Goal: Information Seeking & Learning: Learn about a topic

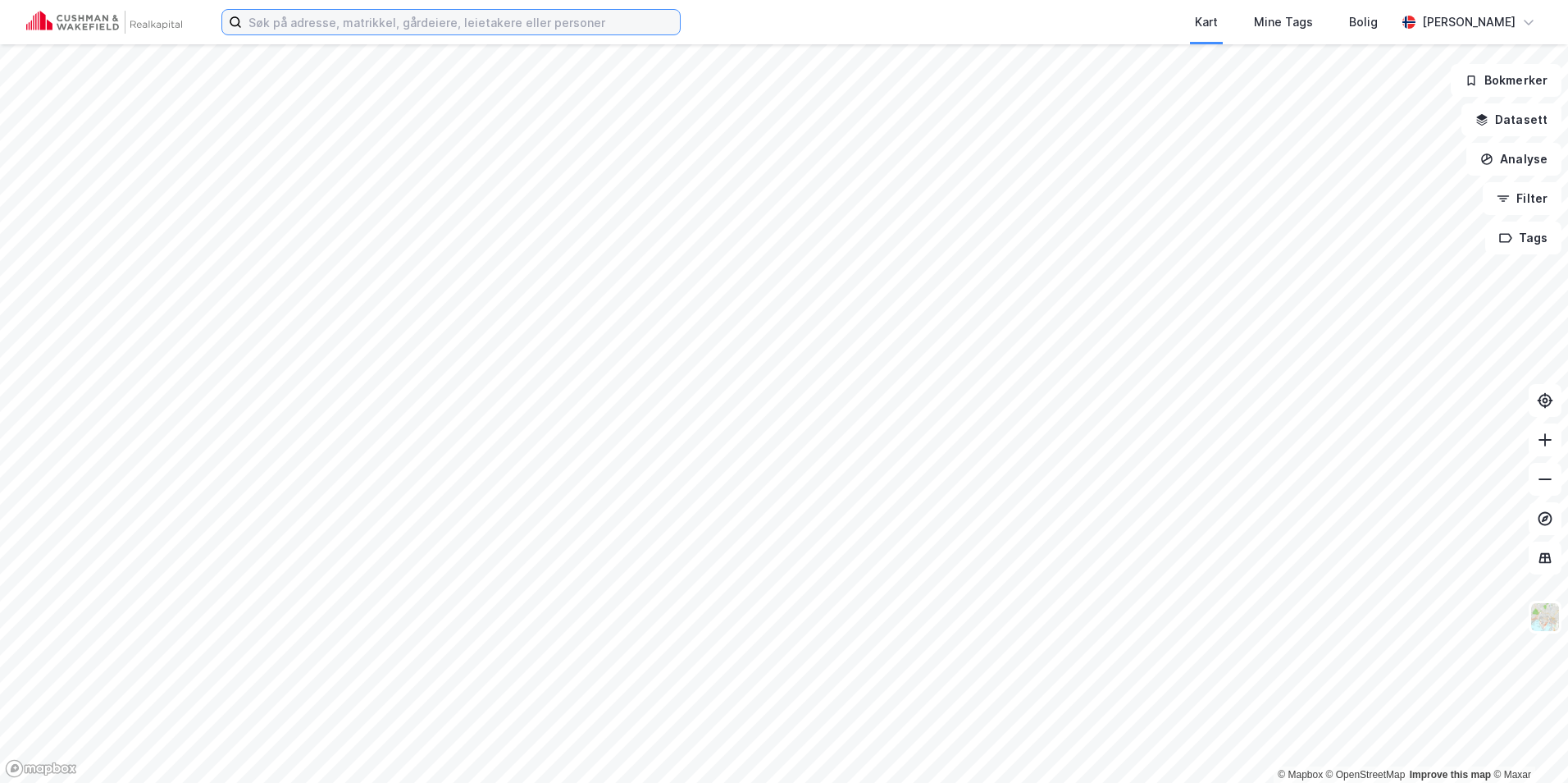
click at [396, 13] on input at bounding box center [461, 22] width 438 height 25
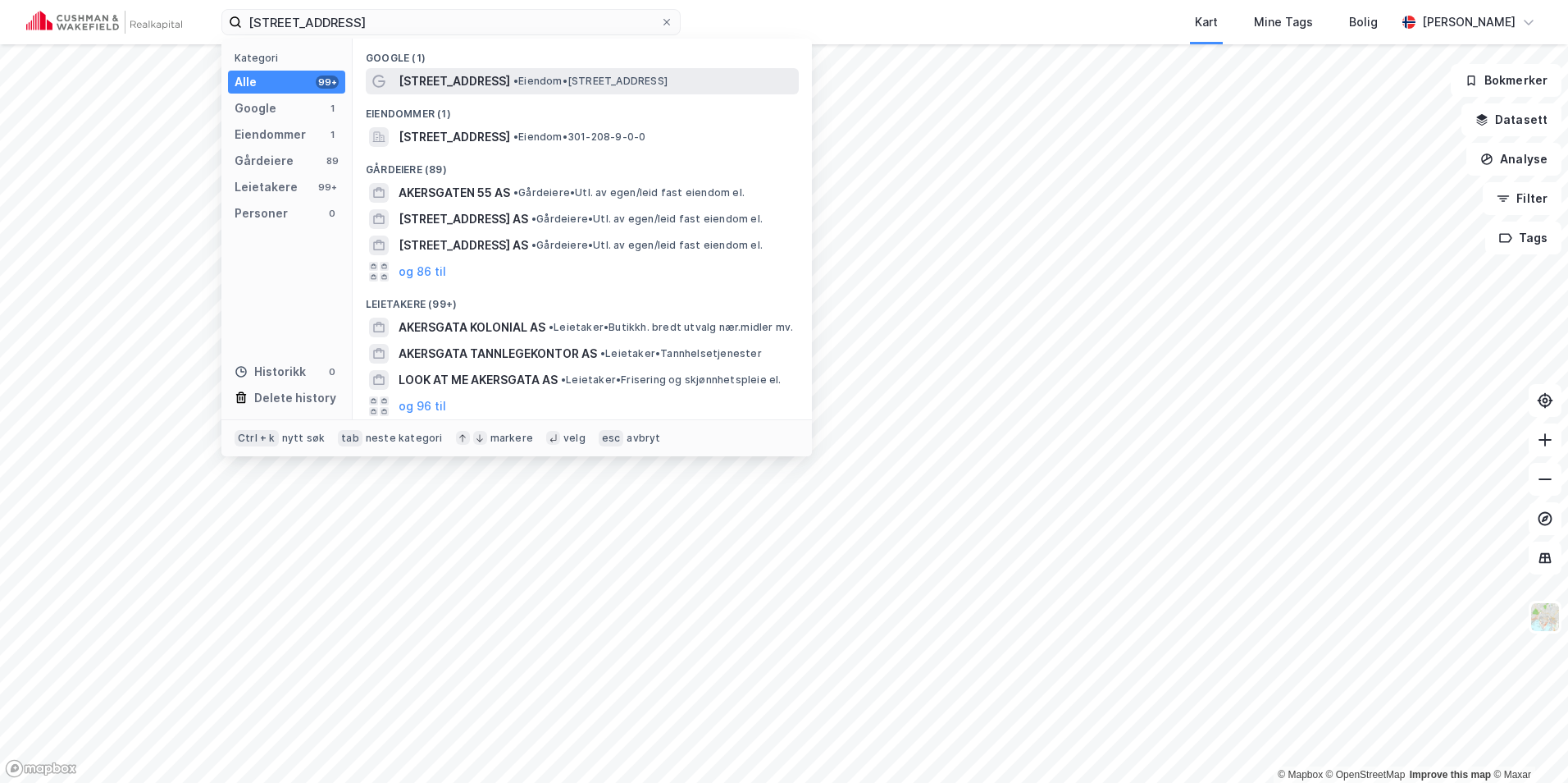
click at [440, 69] on div "[STREET_ADDRESS] • Eiendom • [STREET_ADDRESS]" at bounding box center [582, 81] width 433 height 26
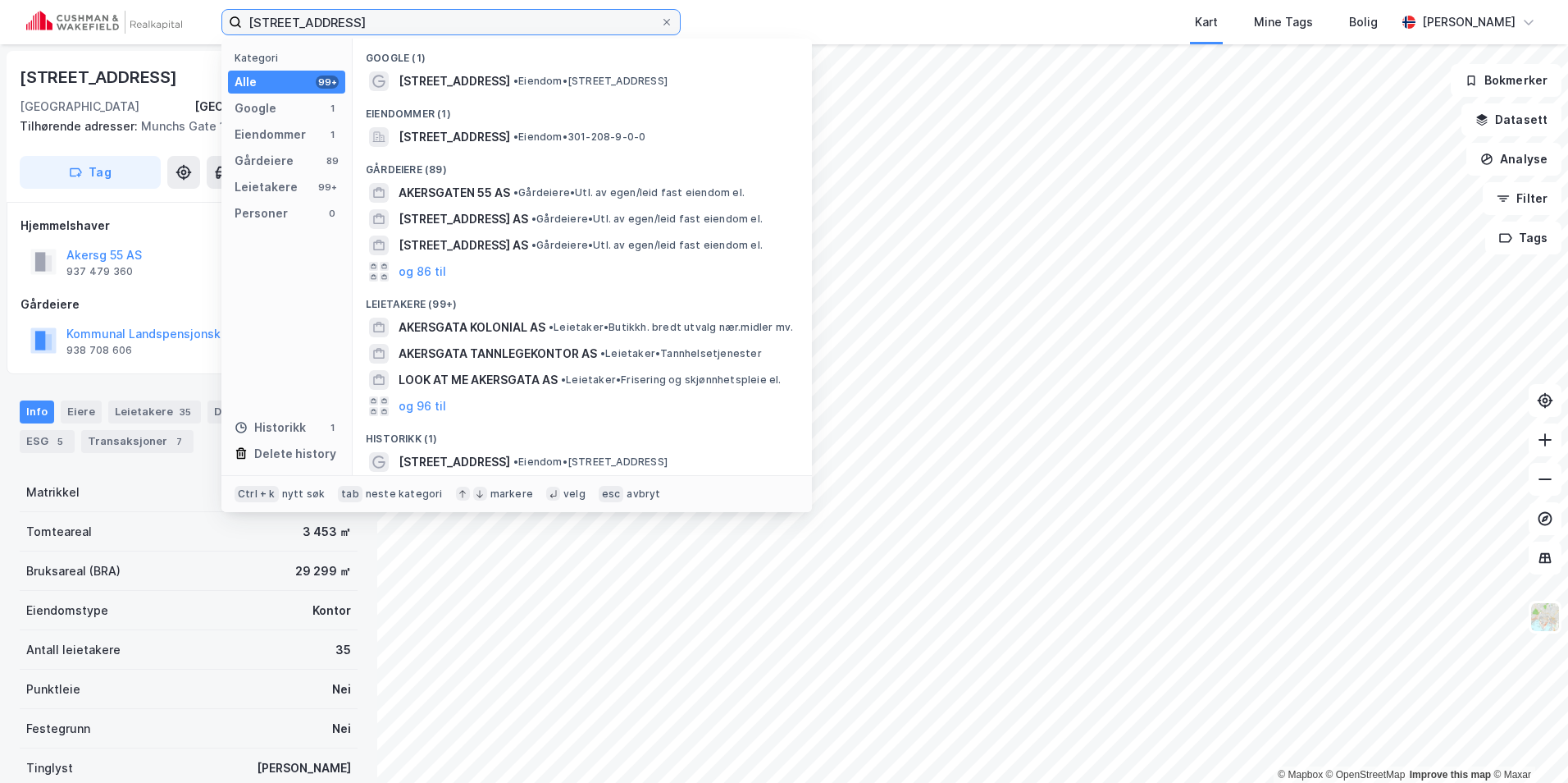
drag, startPoint x: 371, startPoint y: 21, endPoint x: 187, endPoint y: 13, distance: 184.2
click at [187, 13] on div "[STREET_ADDRESS] Kategori Alle 99+ Google 1 Eiendommer 1 Gårdeiere 89 Leietaker…" at bounding box center [784, 22] width 1568 height 44
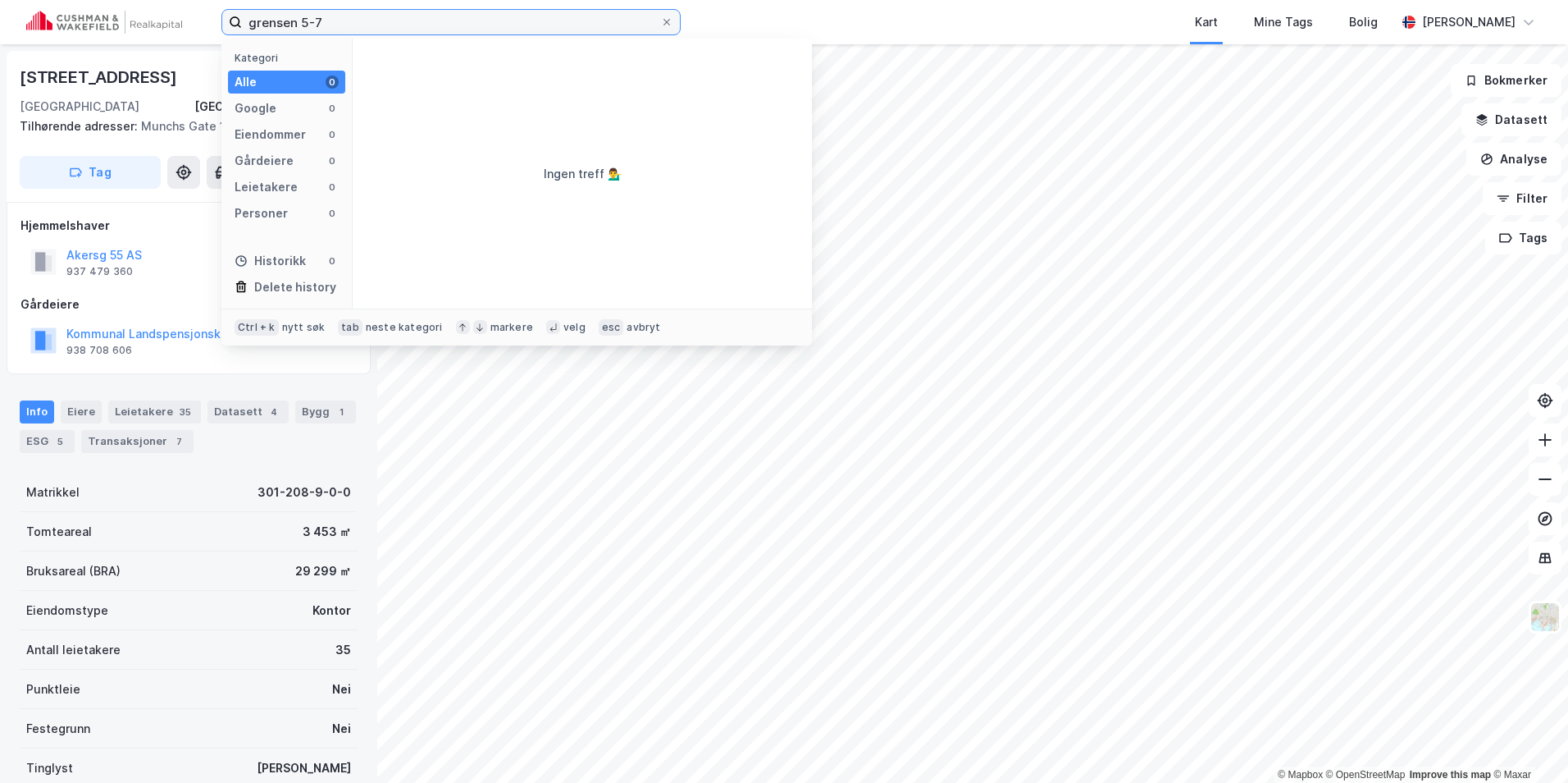
drag, startPoint x: 350, startPoint y: 19, endPoint x: 329, endPoint y: 19, distance: 21.0
click at [329, 19] on input "grensen 5-7" at bounding box center [451, 22] width 418 height 25
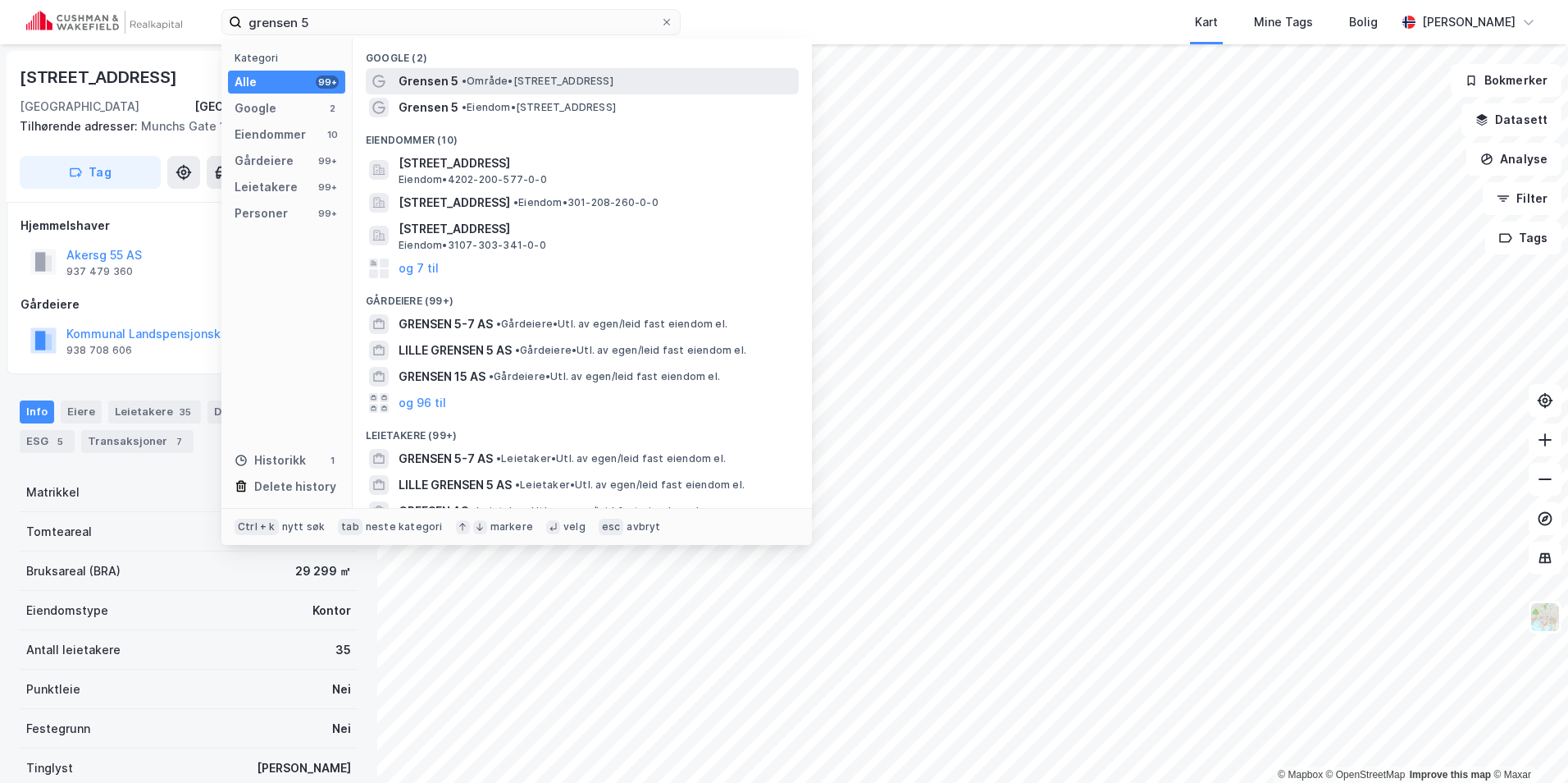
click at [475, 78] on span "• Område • [STREET_ADDRESS]" at bounding box center [537, 81] width 152 height 13
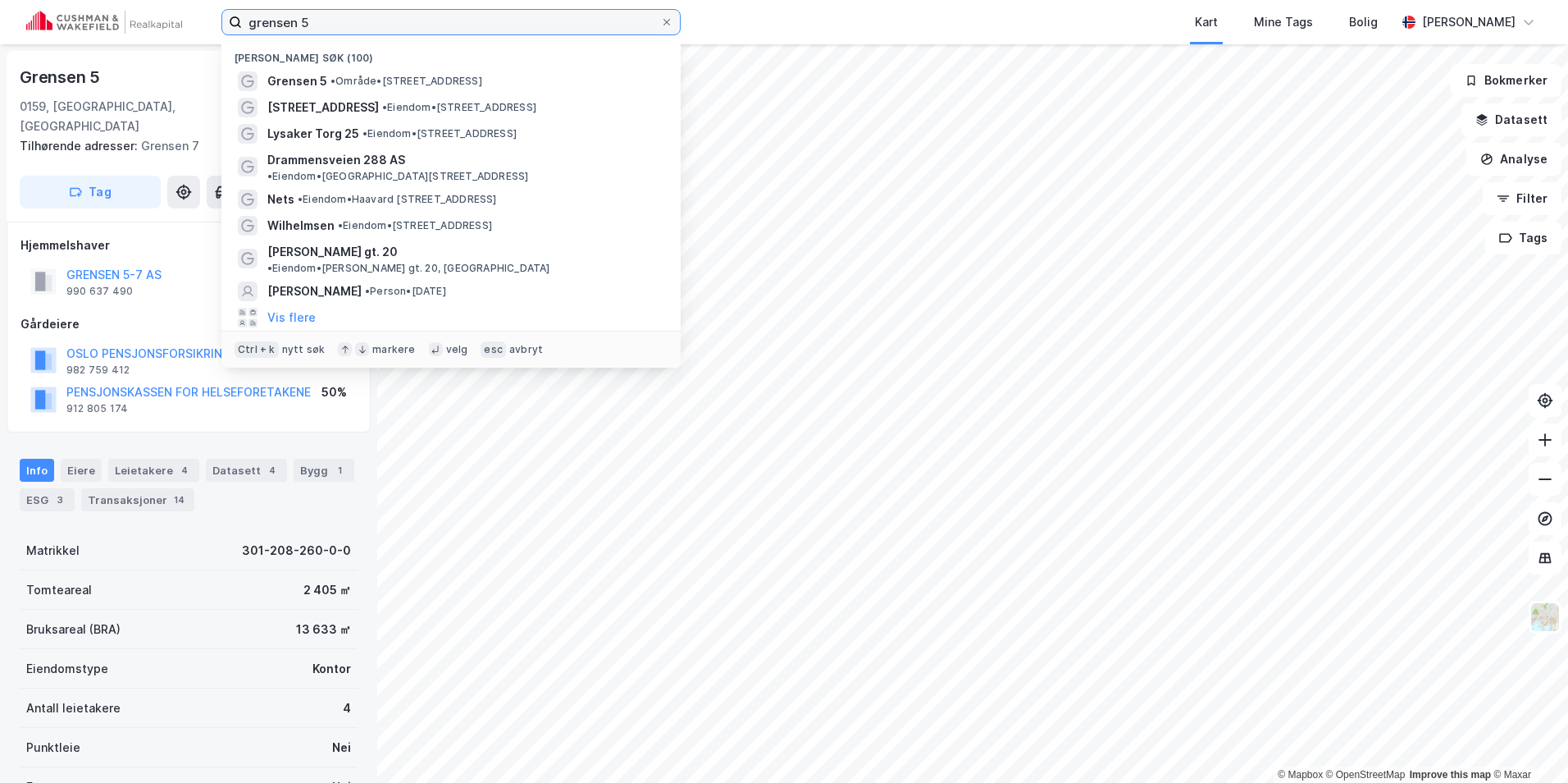
drag, startPoint x: 364, startPoint y: 25, endPoint x: 157, endPoint y: 18, distance: 207.1
click at [157, 18] on div "grensen 5 Nylige søk (100) Grensen 5 • Område • [STREET_ADDRESS] • Eiendom • [S…" at bounding box center [784, 22] width 1568 height 44
paste input "[PERSON_NAME][STREET_ADDRESS]"
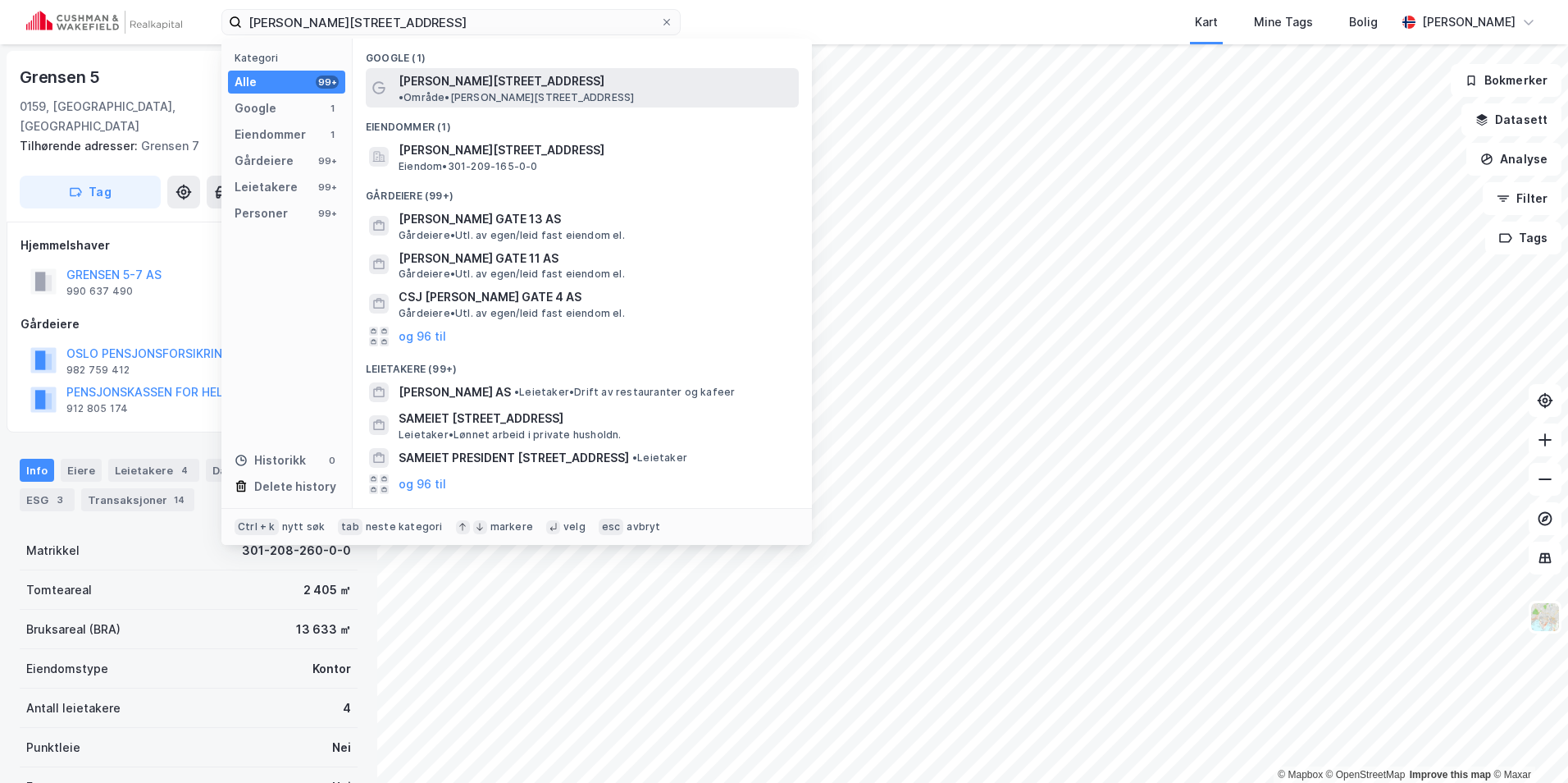
click at [449, 76] on span "[PERSON_NAME][STREET_ADDRESS]" at bounding box center [501, 81] width 206 height 19
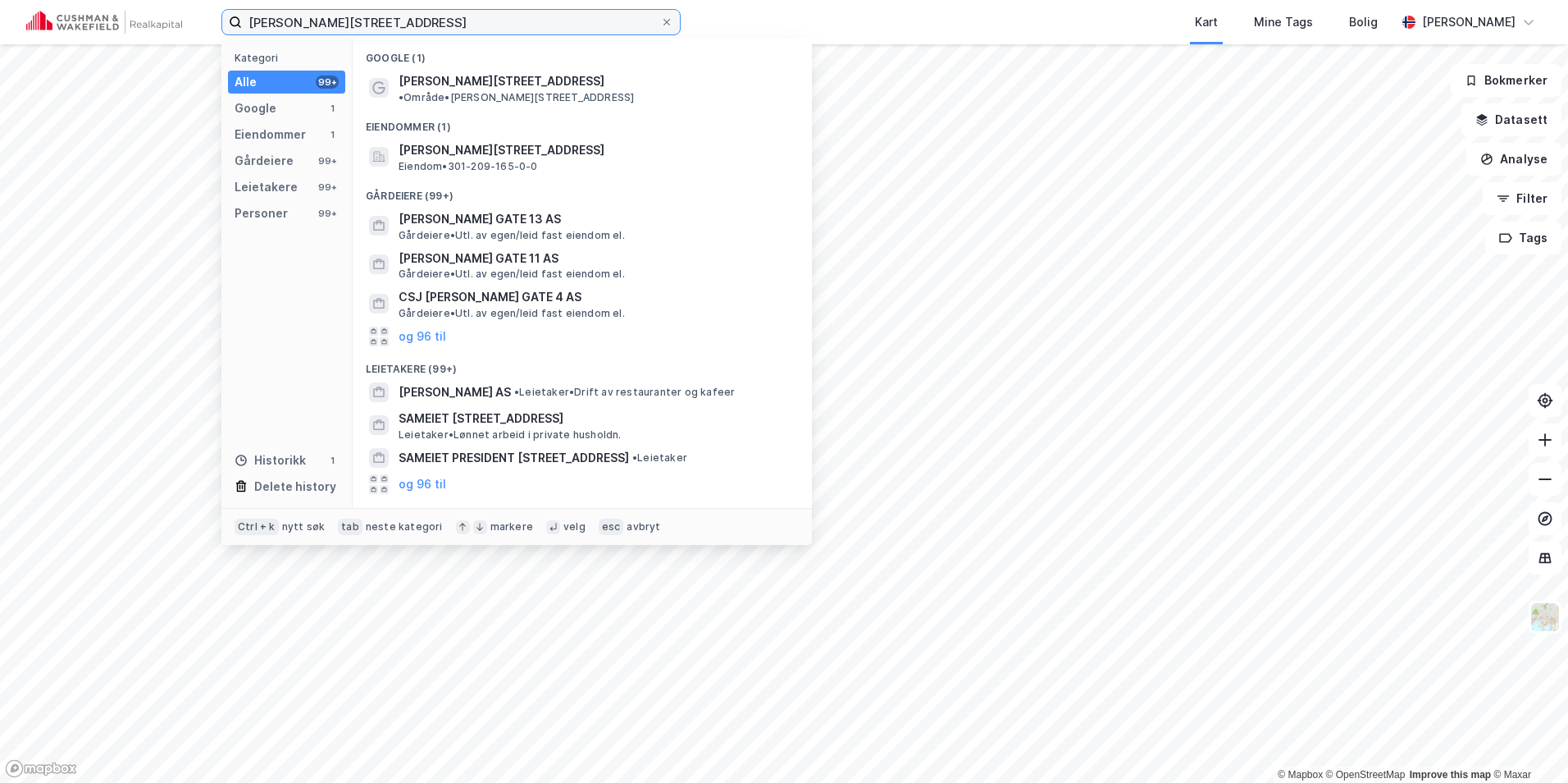
drag, startPoint x: 361, startPoint y: 26, endPoint x: 186, endPoint y: 16, distance: 175.3
click at [187, 17] on div "[PERSON_NAME][STREET_ADDRESS] Kategori Alle 99+ Google 1 Eiendommer 1 Gårdeiere…" at bounding box center [784, 22] width 1568 height 44
paste input "Øvre Vollgate 15"
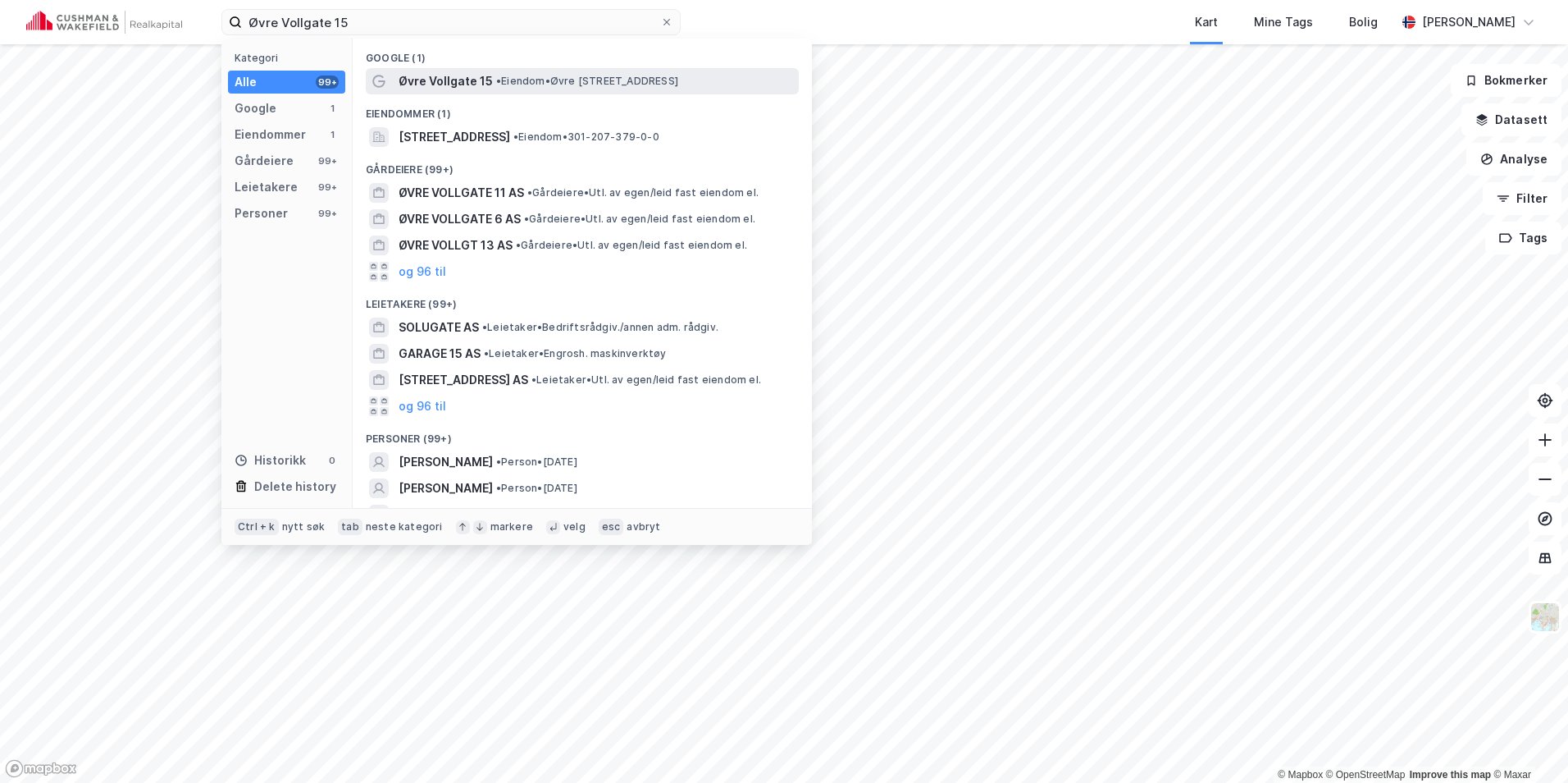
click at [510, 82] on span "• Eiendom • [STREET_ADDRESS]" at bounding box center [586, 81] width 182 height 13
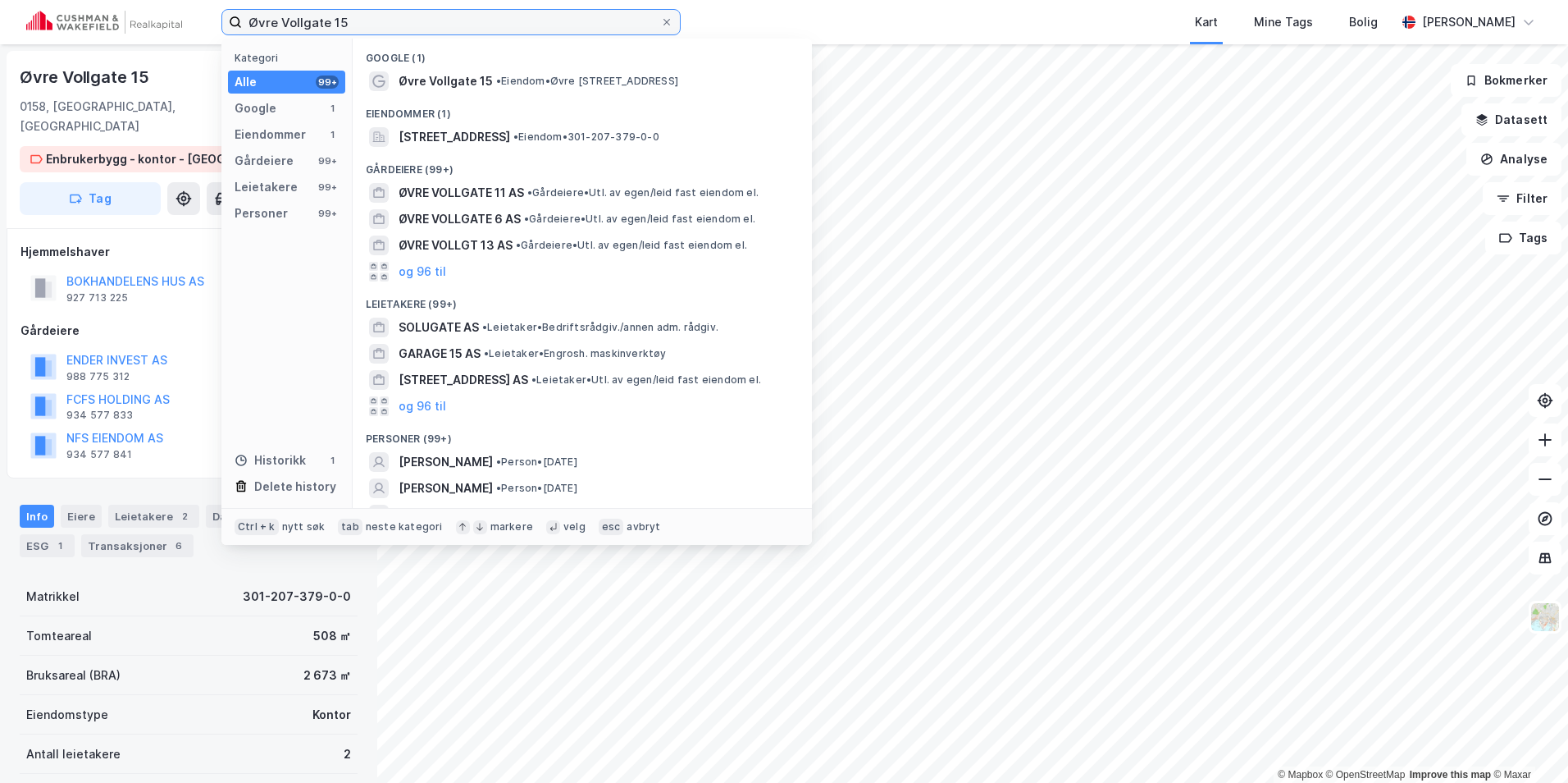
drag, startPoint x: 337, startPoint y: 26, endPoint x: 154, endPoint y: 32, distance: 183.1
click at [155, 32] on div "Øvre Vollgate 15 Kategori Alle 99+ Google 1 Eiendommer 1 Gårdeiere 99+ Leietake…" at bounding box center [784, 22] width 1568 height 44
paste input "[STREET_ADDRESS]"
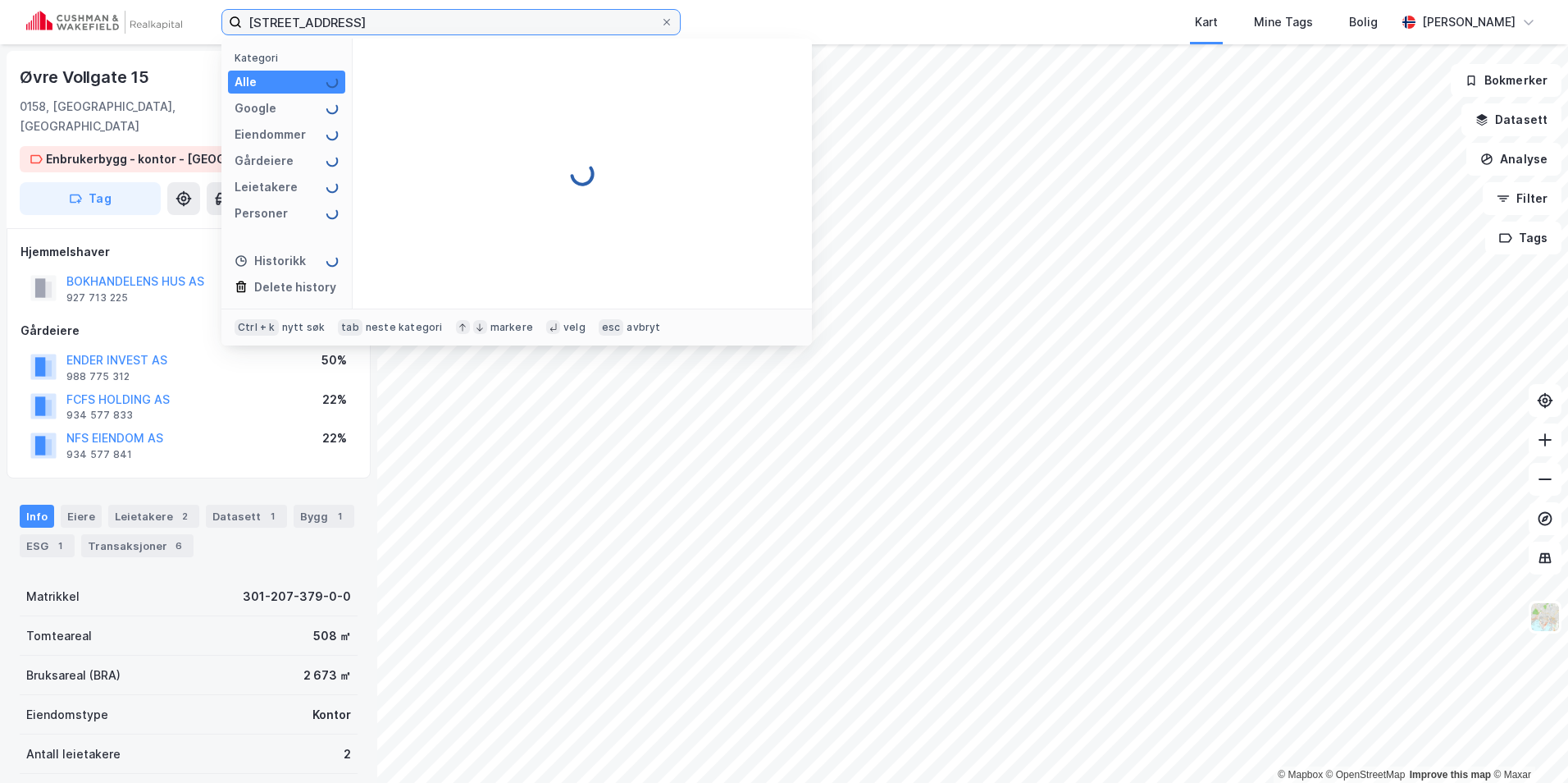
type input "[STREET_ADDRESS]"
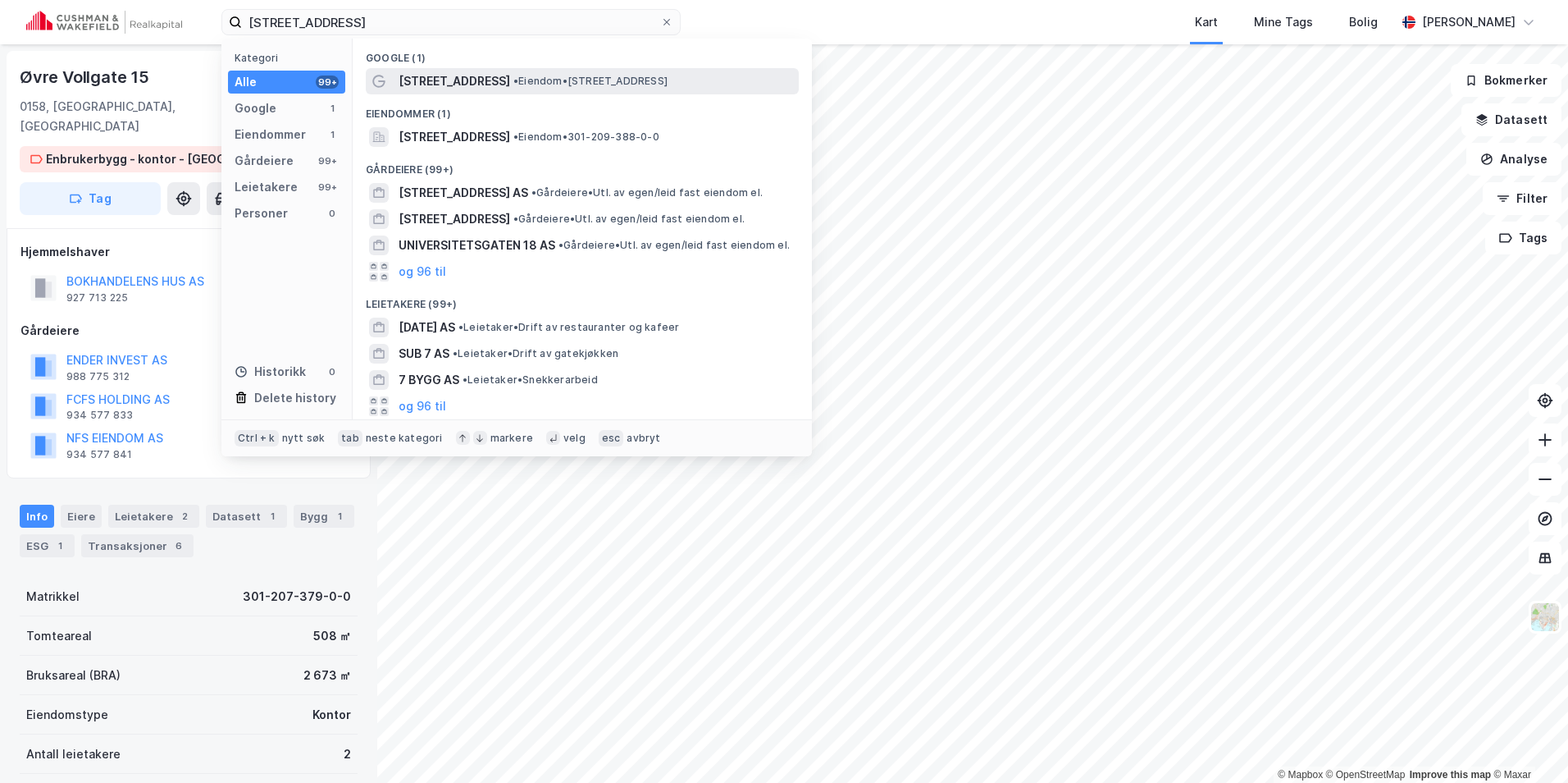
click at [520, 81] on span "• Eiendom • [STREET_ADDRESS]" at bounding box center [590, 81] width 154 height 13
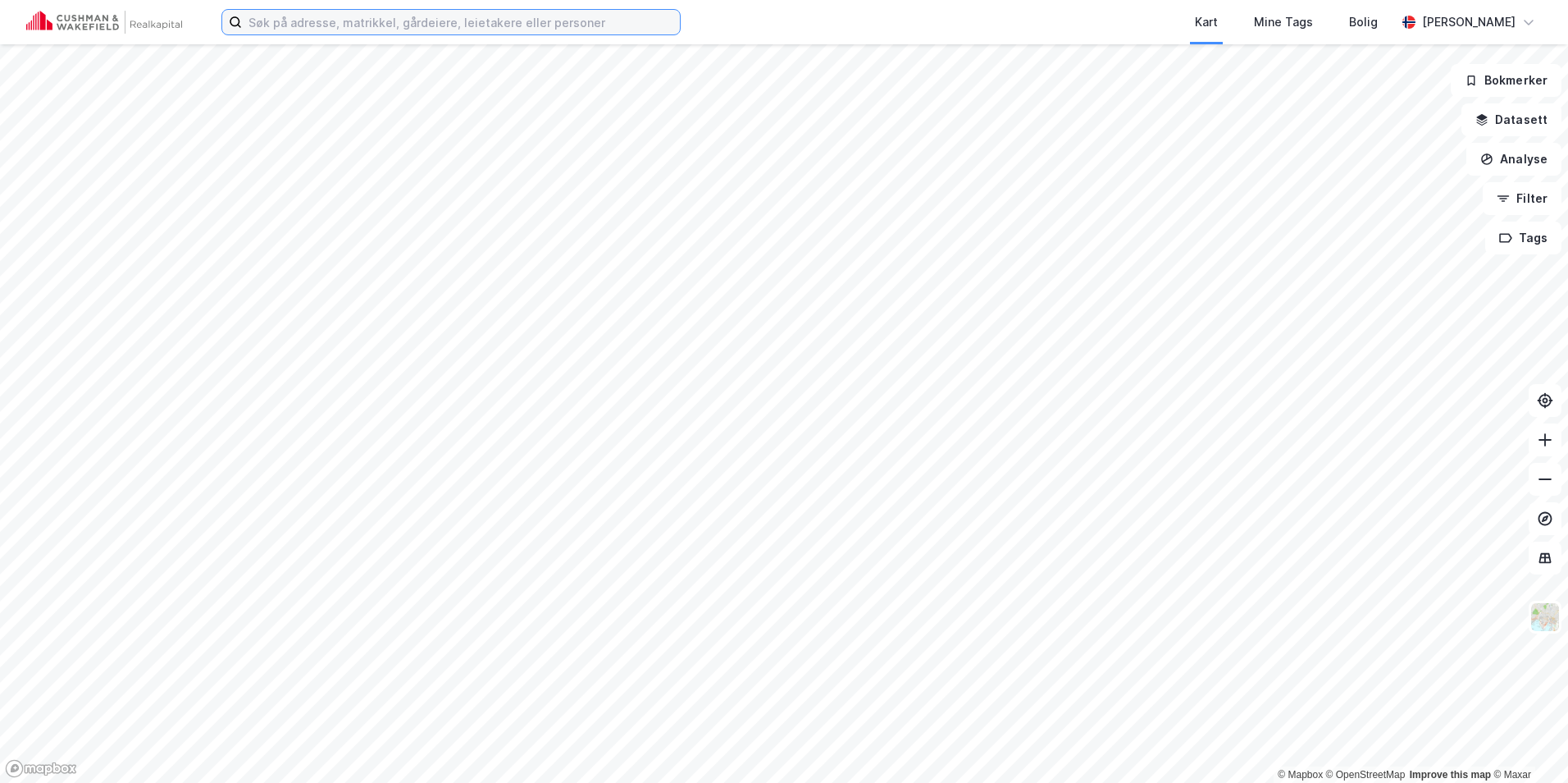
click at [409, 32] on input at bounding box center [461, 22] width 438 height 25
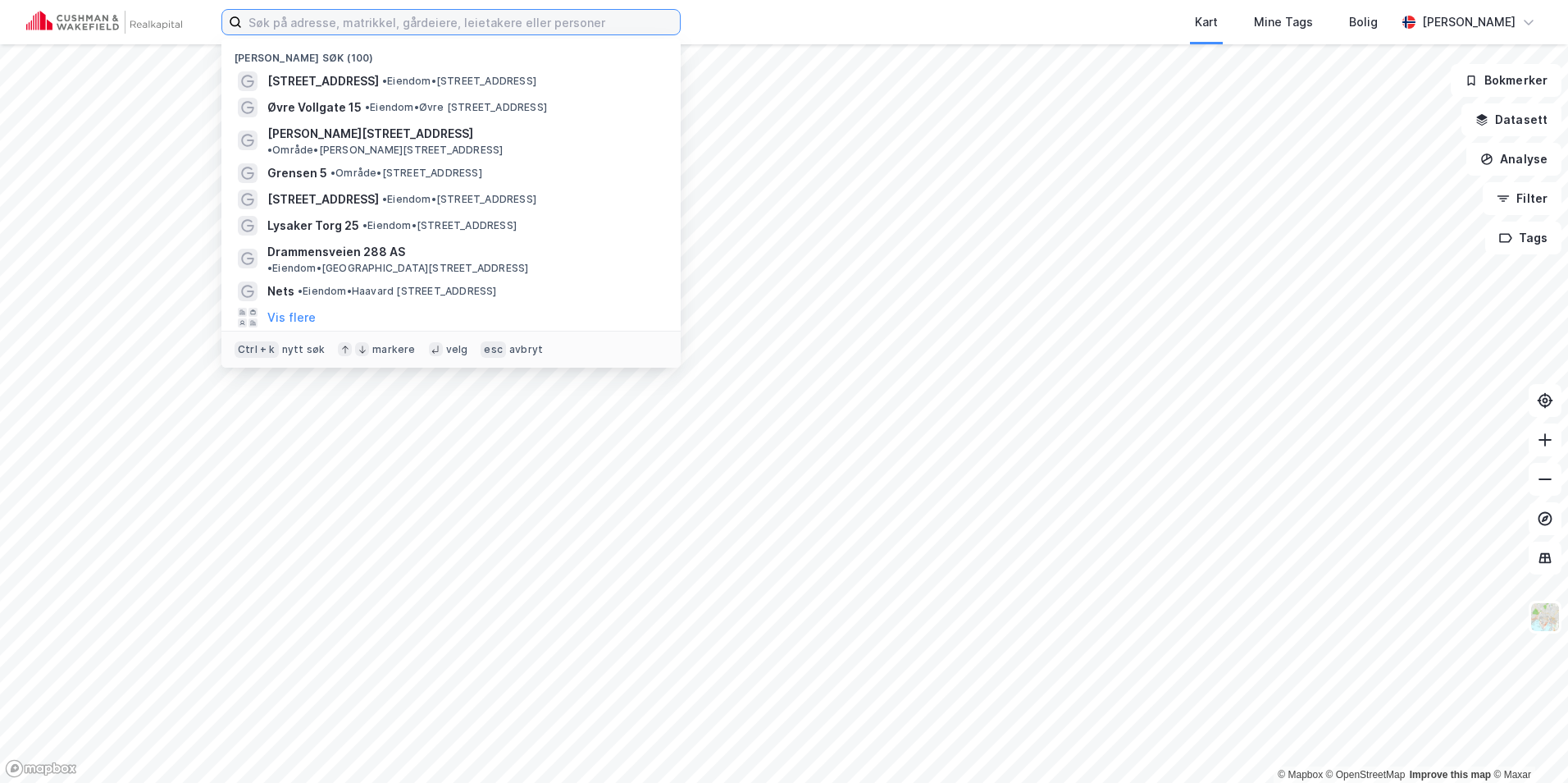
paste input "Stortorvet 10"
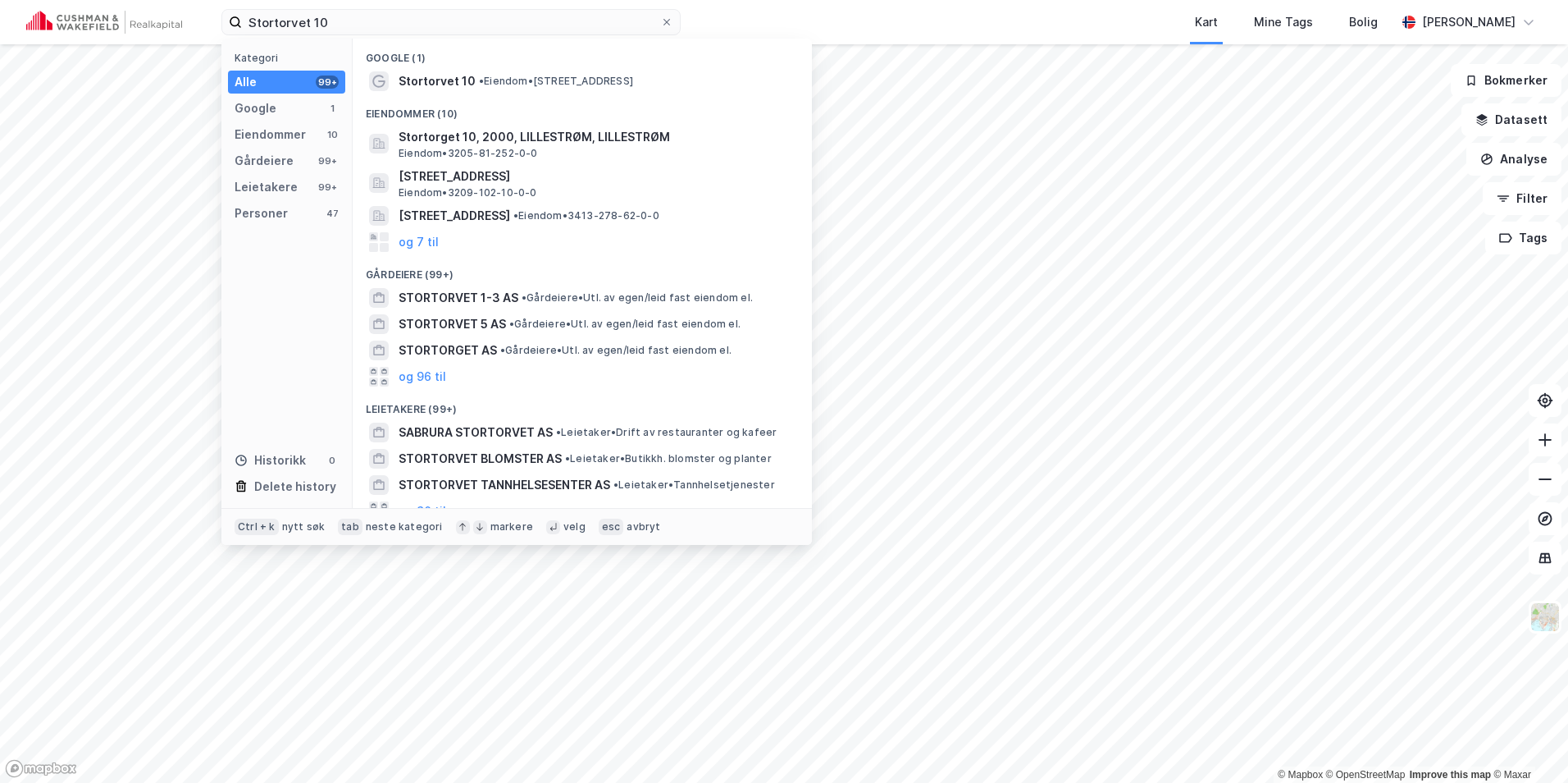
click at [496, 90] on div "Stortorvet 10 • Eiendom • Stortorvet 10, 0155 Oslo" at bounding box center [597, 81] width 397 height 19
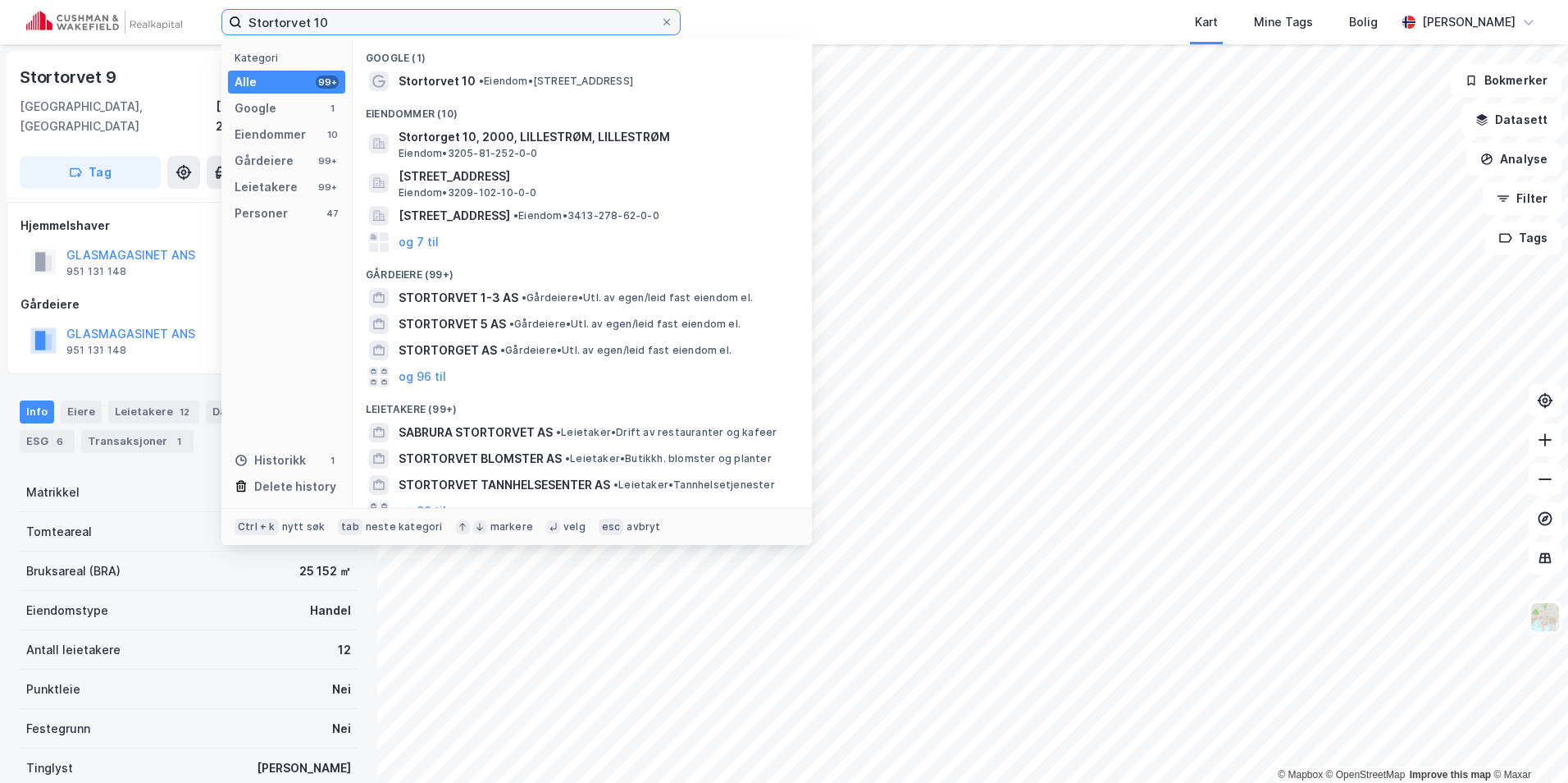
drag, startPoint x: 346, startPoint y: 14, endPoint x: 184, endPoint y: 14, distance: 162.0
click at [184, 14] on div "Stortorvet 10 Kategori Alle 99+ Google 1 Eiendommer 10 Gårdeiere 99+ Leietakere…" at bounding box center [784, 22] width 1568 height 44
paste input "Rådhusgata 5"
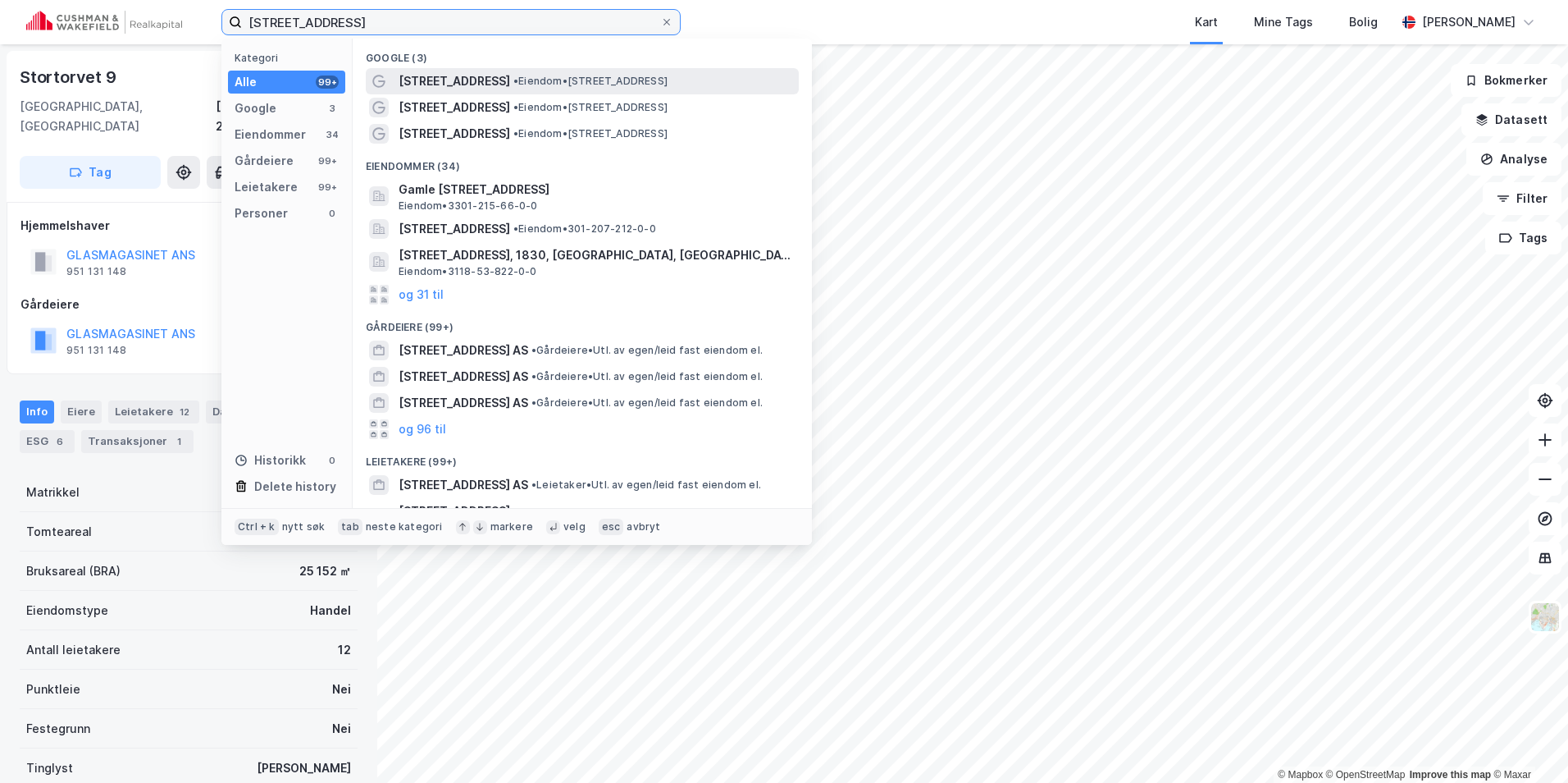
type input "Rådhusgata 5"
click at [513, 81] on span "• Eiendom • Rådhusgata 5, 0151 Oslo" at bounding box center [590, 81] width 154 height 13
